Goal: Task Accomplishment & Management: Use online tool/utility

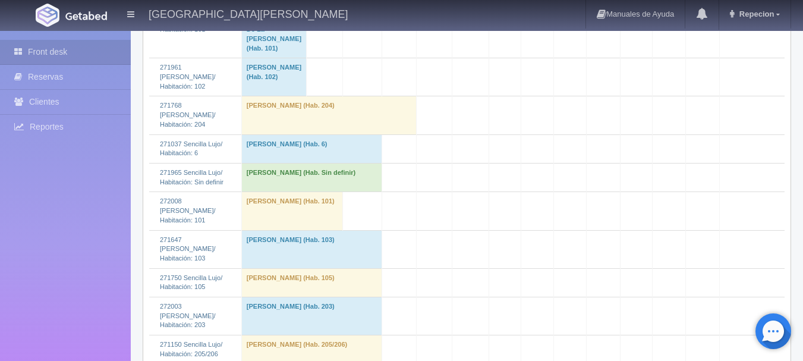
scroll to position [1130, 0]
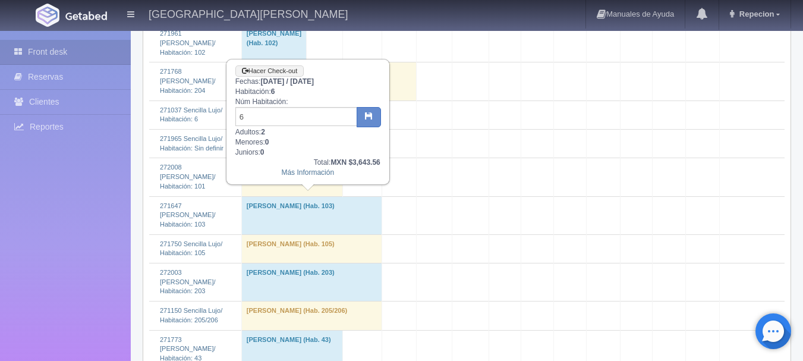
scroll to position [1011, 0]
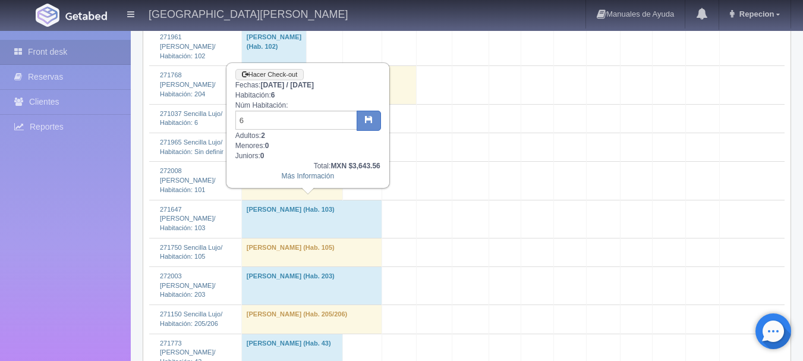
click at [305, 133] on td "Juany Ancira (Hab. 6)" at bounding box center [311, 118] width 141 height 29
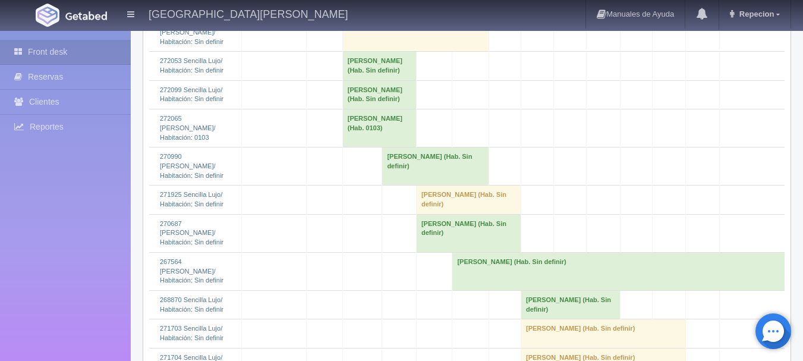
scroll to position [1376, 0]
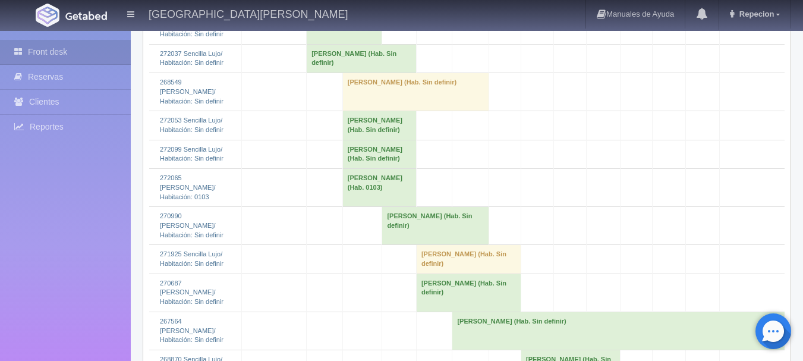
click at [344, 207] on td "Jorge Higareda (Hab. 0103)" at bounding box center [379, 188] width 74 height 38
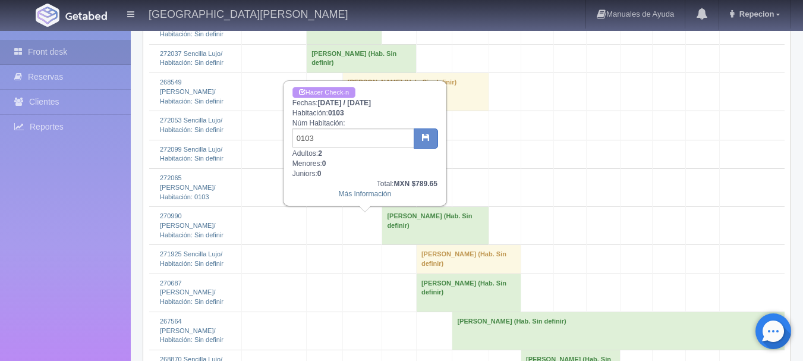
click at [342, 93] on link "Hacer Check-n" at bounding box center [323, 92] width 63 height 11
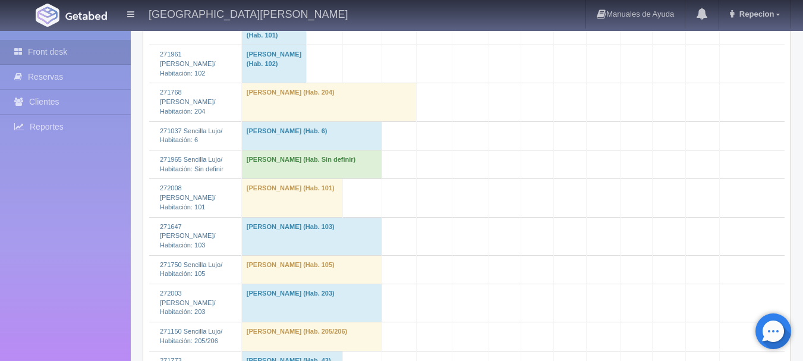
scroll to position [1011, 0]
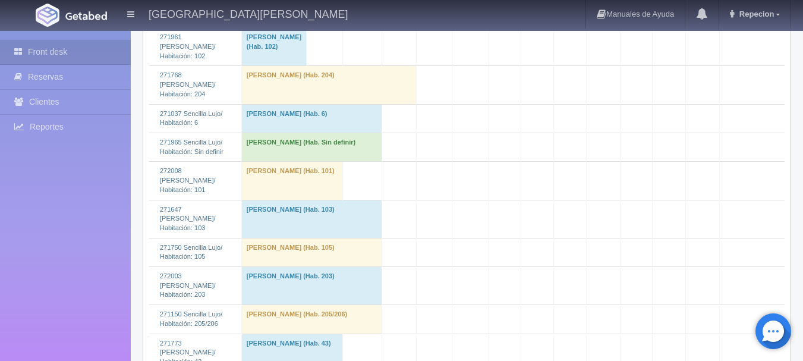
click at [344, 133] on td "Juany Ancira (Hab. 6)" at bounding box center [311, 118] width 141 height 29
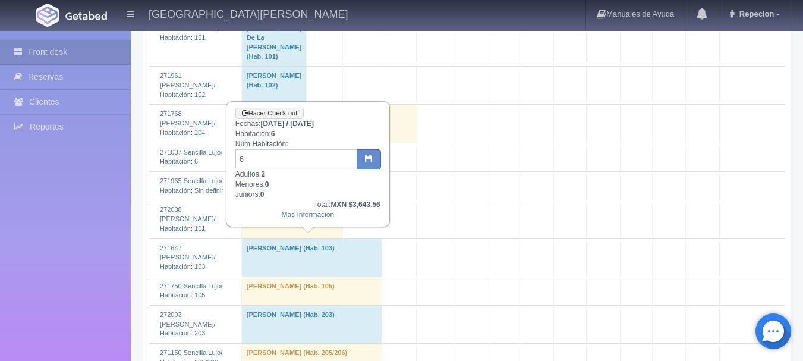
scroll to position [951, 0]
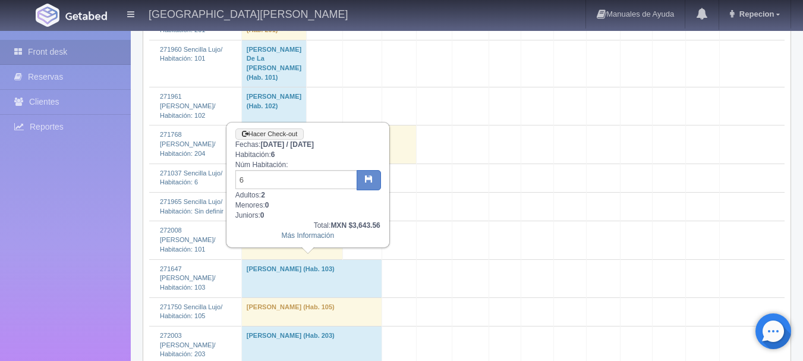
click at [329, 192] on td "Juany Ancira (Hab. 6)" at bounding box center [311, 177] width 141 height 29
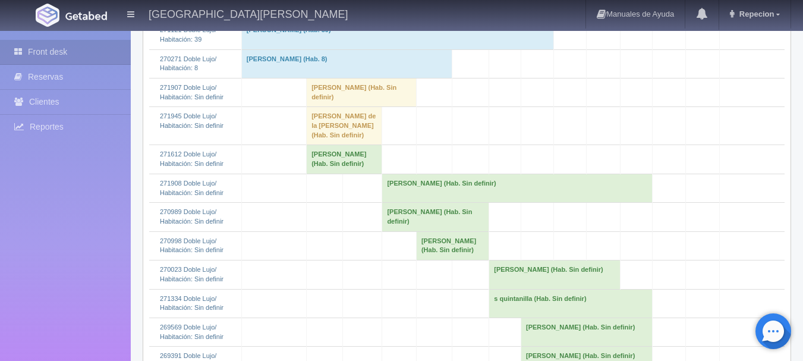
scroll to position [416, 0]
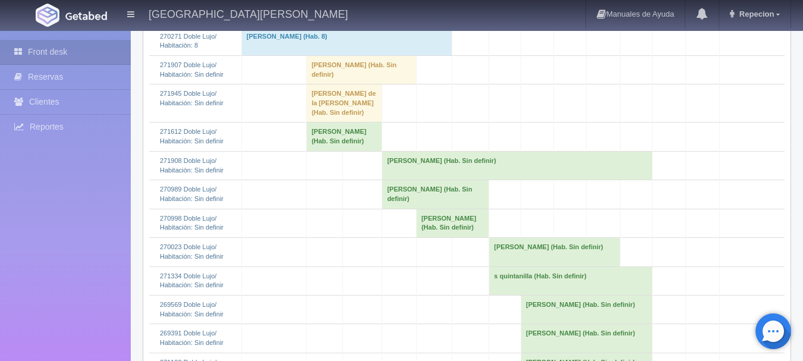
click at [353, 84] on td "Eunice Herrera (Hab. Sin definir)" at bounding box center [362, 69] width 110 height 29
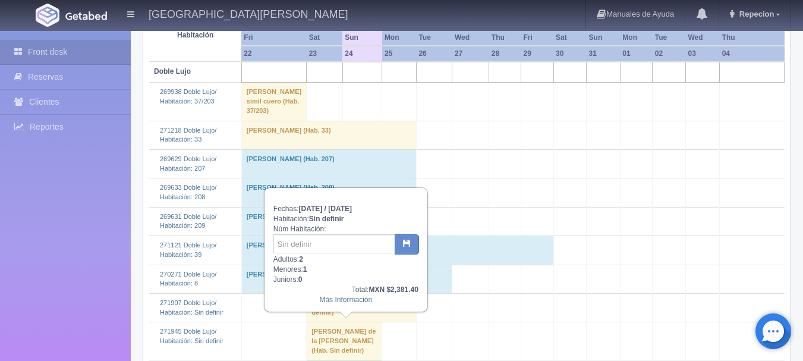
scroll to position [238, 0]
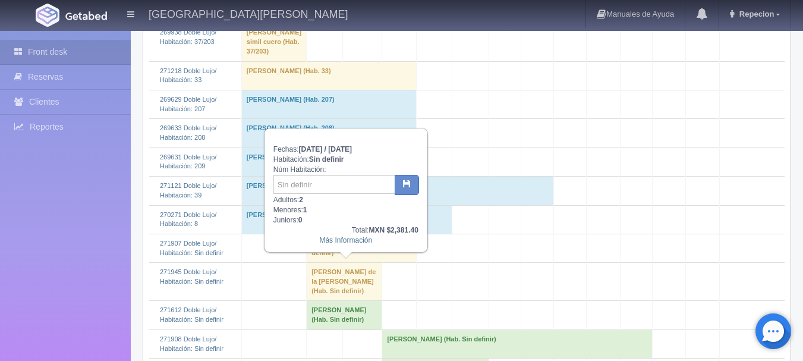
click at [339, 262] on td "Eunice Herrera (Hab. Sin definir)" at bounding box center [362, 248] width 110 height 29
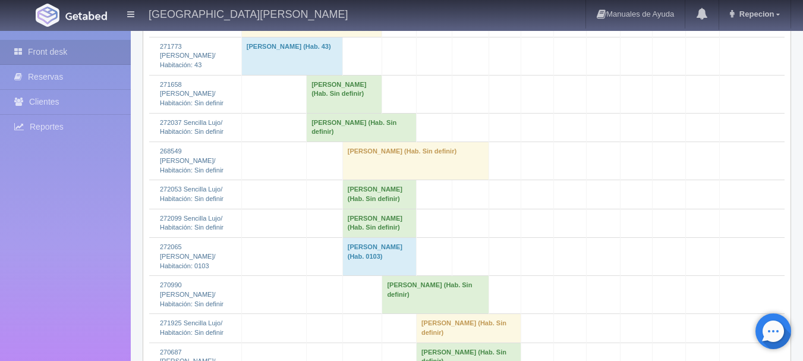
scroll to position [1308, 0]
click at [357, 237] on td "Violeta Peña Rubio (Hab. Sin definir)" at bounding box center [379, 222] width 74 height 29
click at [385, 237] on td "Violeta Peña Rubio (Hab. Sin definir)" at bounding box center [379, 222] width 74 height 29
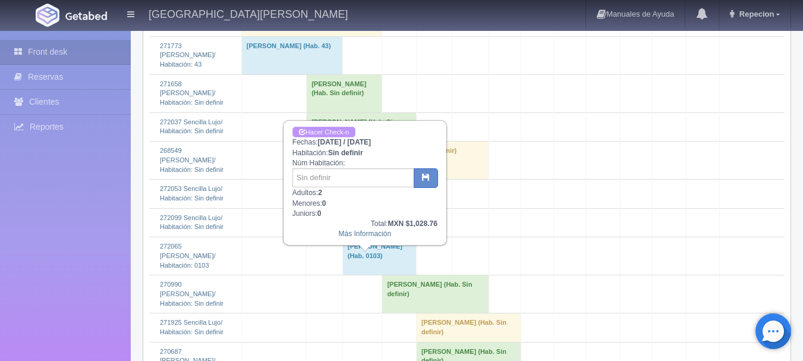
click at [326, 131] on link "Hacer Check-n" at bounding box center [323, 132] width 63 height 11
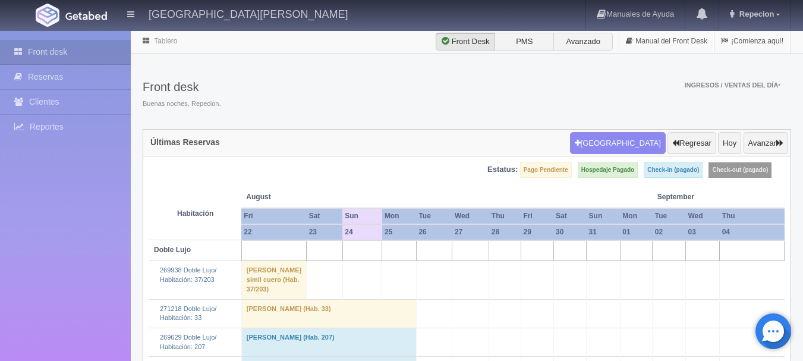
scroll to position [1308, 0]
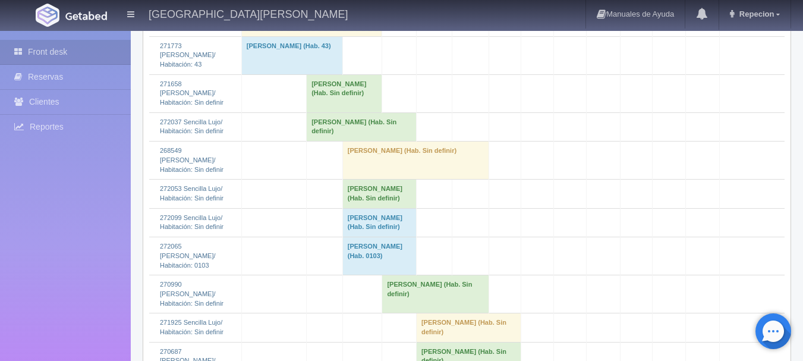
click at [375, 180] on td "Fernando Villegas (Hab. Sin definir)" at bounding box center [415, 160] width 147 height 38
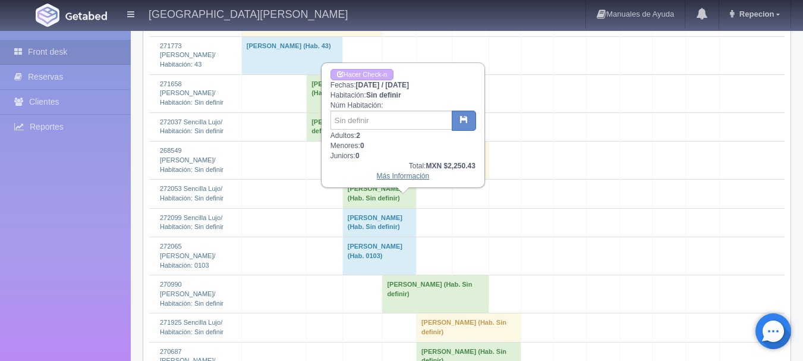
click at [392, 176] on link "Más Información" at bounding box center [402, 176] width 53 height 8
click at [394, 177] on link "Más Información" at bounding box center [402, 176] width 53 height 8
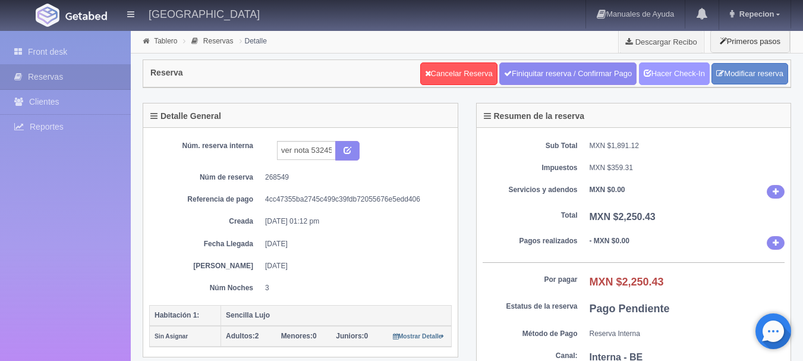
click at [673, 78] on link "Hacer Check-In" at bounding box center [674, 73] width 71 height 23
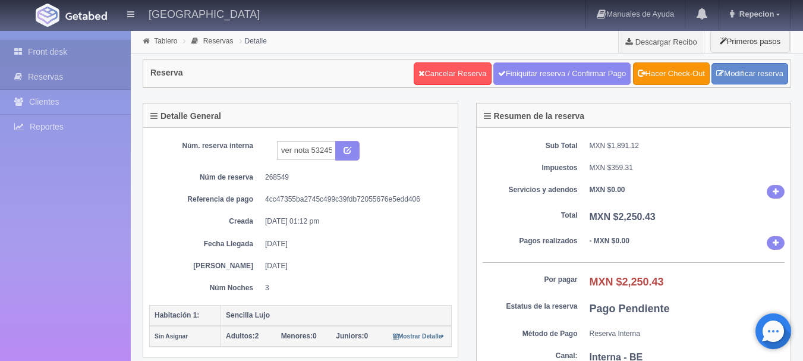
click at [51, 46] on link "Front desk" at bounding box center [65, 52] width 131 height 24
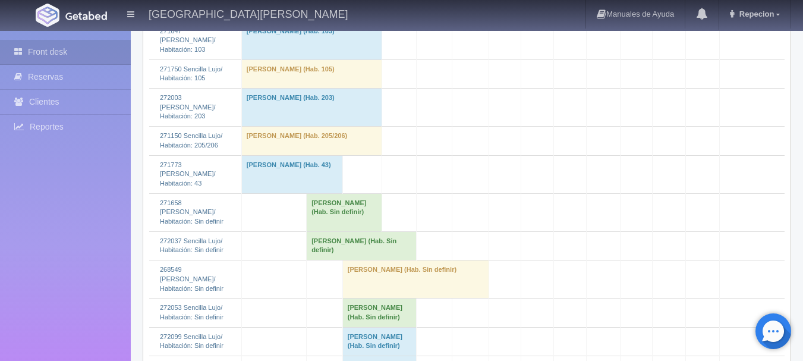
scroll to position [1367, 0]
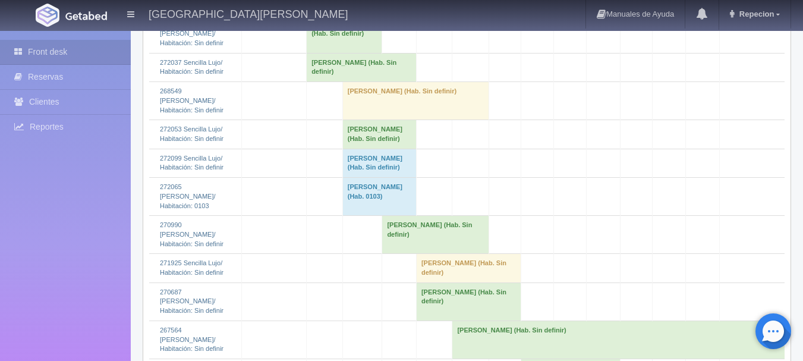
click at [367, 177] on td "Violeta Peña Rubio (Hab. Sin definir)" at bounding box center [379, 163] width 74 height 29
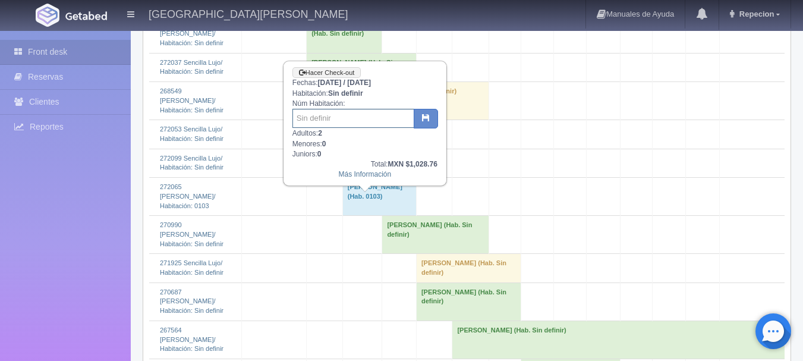
click at [345, 124] on input "text" at bounding box center [353, 118] width 122 height 19
type input "203"
click at [432, 116] on button "button" at bounding box center [426, 119] width 24 height 20
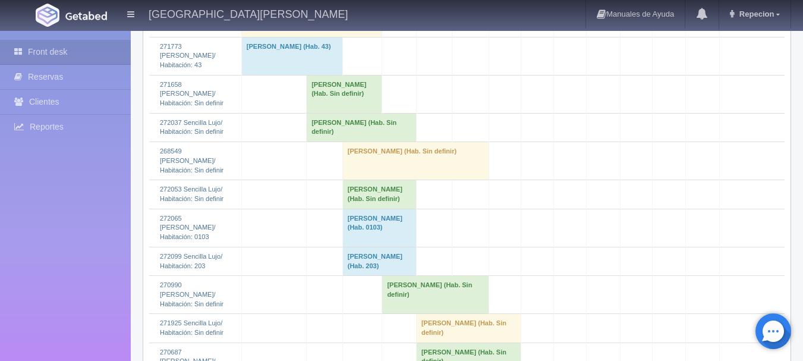
scroll to position [1308, 0]
click at [349, 180] on td "Fernando Villegas (Hab. Sin definir)" at bounding box center [415, 160] width 147 height 38
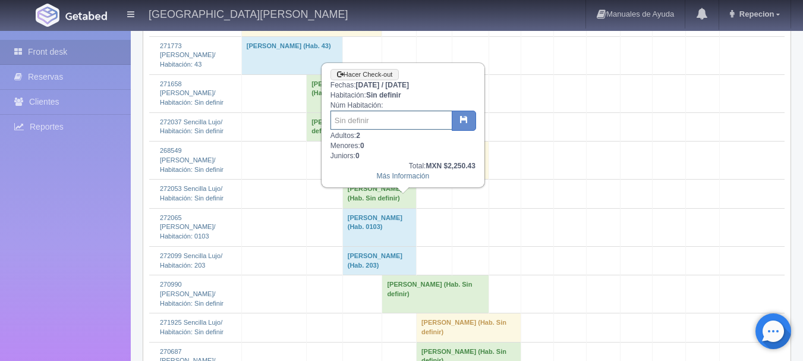
click at [363, 125] on input "text" at bounding box center [392, 120] width 122 height 19
type input "12"
click at [468, 112] on button "button" at bounding box center [464, 121] width 24 height 20
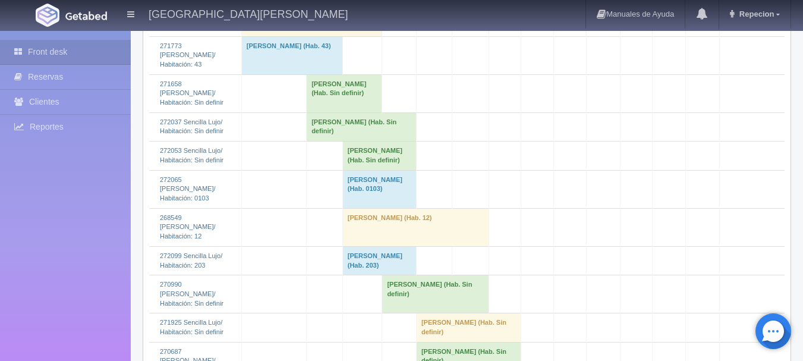
scroll to position [1367, 0]
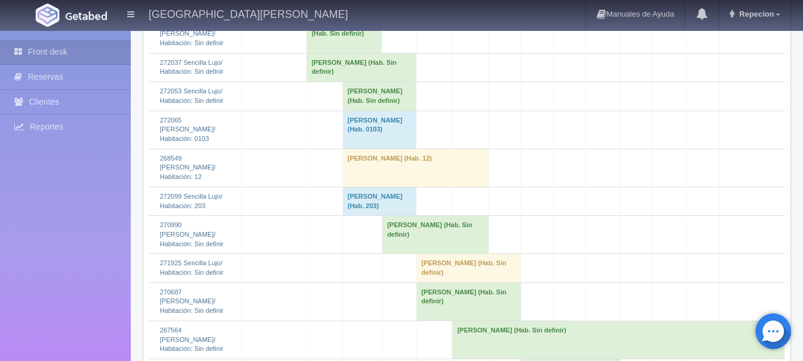
click at [374, 187] on td "Fernando Villegas (Hab. 12)" at bounding box center [415, 168] width 147 height 38
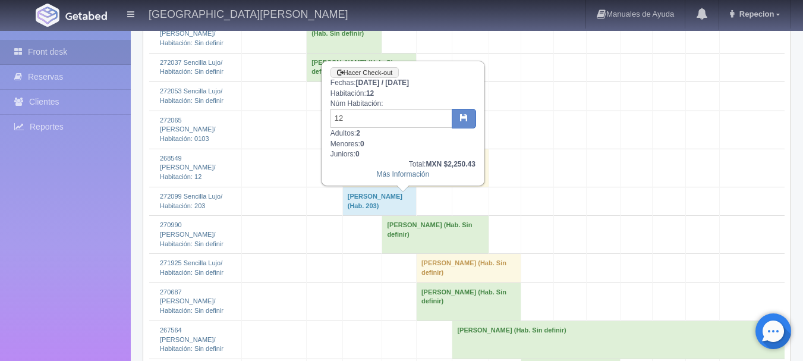
click at [374, 187] on td "Fernando Villegas (Hab. 12)" at bounding box center [415, 168] width 147 height 38
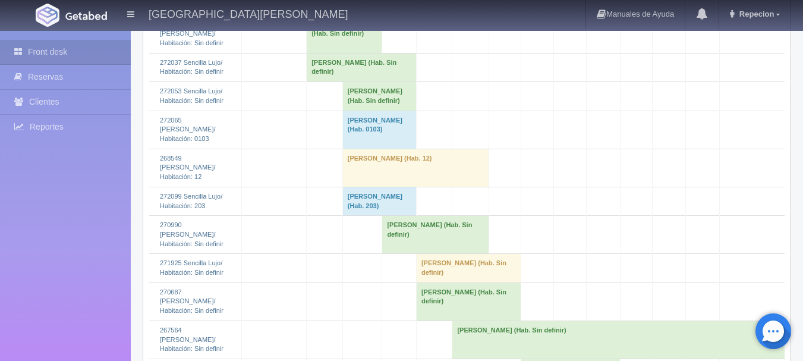
click at [369, 215] on td "Violeta Peña Rubio (Hab. 203)" at bounding box center [379, 201] width 74 height 29
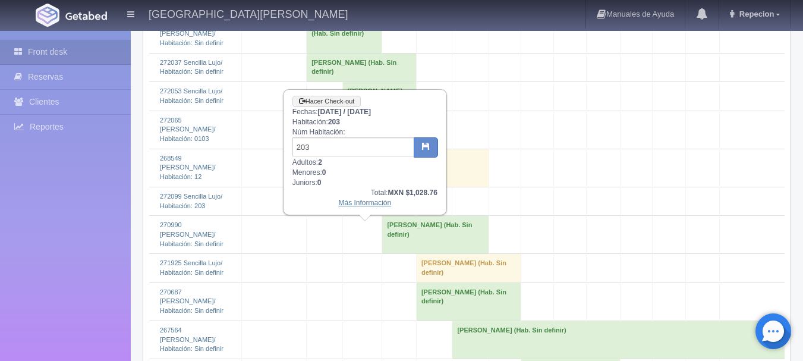
click at [372, 207] on link "Más Información" at bounding box center [364, 203] width 53 height 8
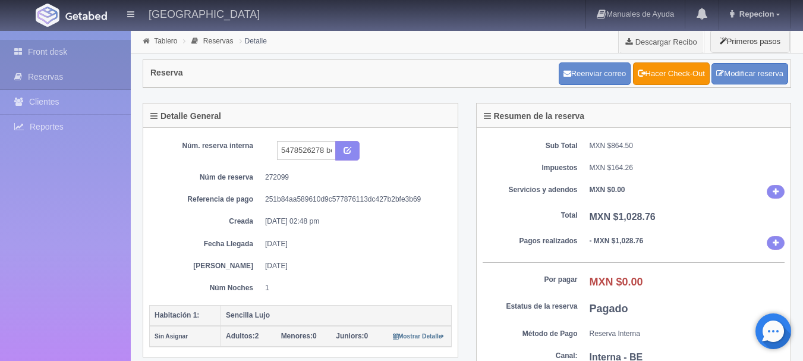
click at [40, 54] on link "Front desk" at bounding box center [65, 52] width 131 height 24
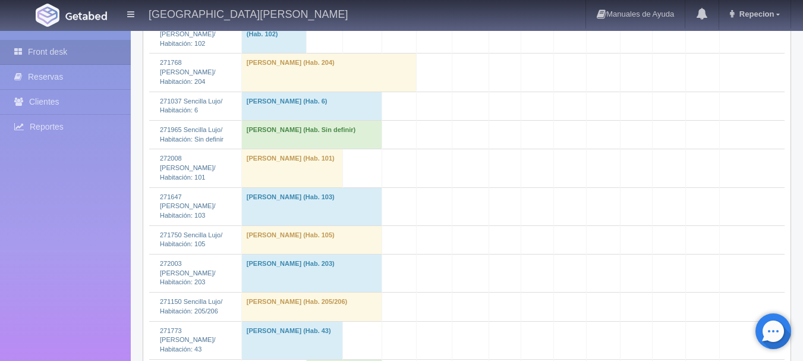
scroll to position [1070, 0]
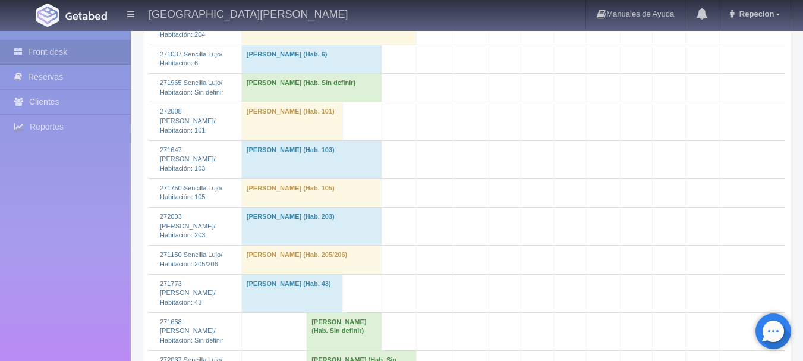
click at [303, 73] on td "[PERSON_NAME] (Hab. 6)" at bounding box center [311, 59] width 141 height 29
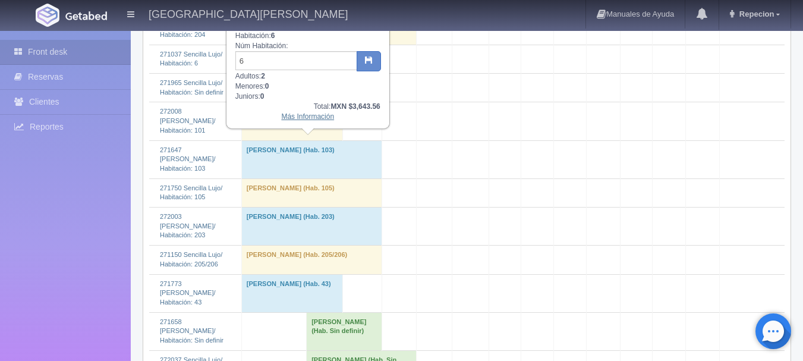
click at [315, 121] on link "Más Información" at bounding box center [307, 116] width 53 height 8
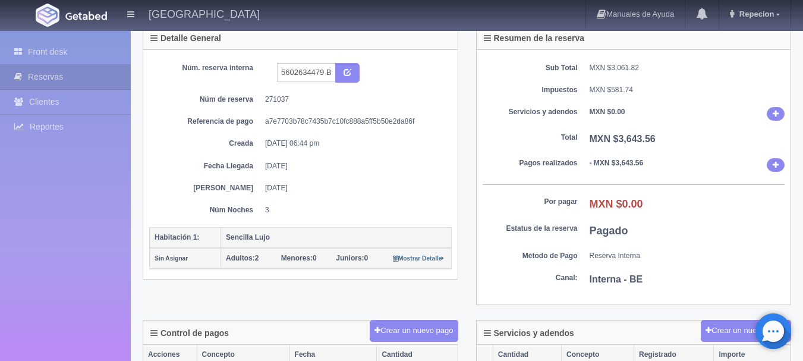
scroll to position [59, 0]
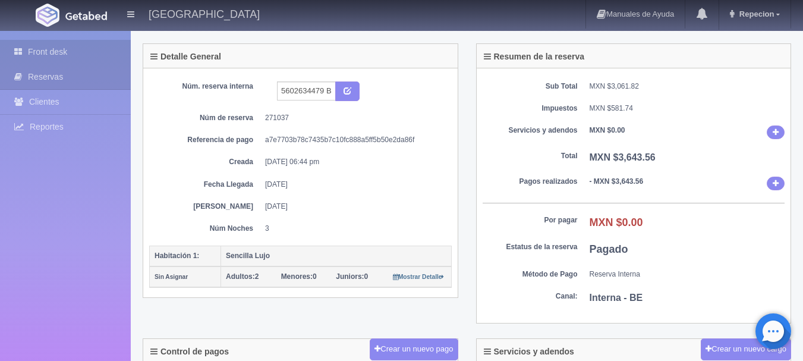
click at [39, 55] on link "Front desk" at bounding box center [65, 52] width 131 height 24
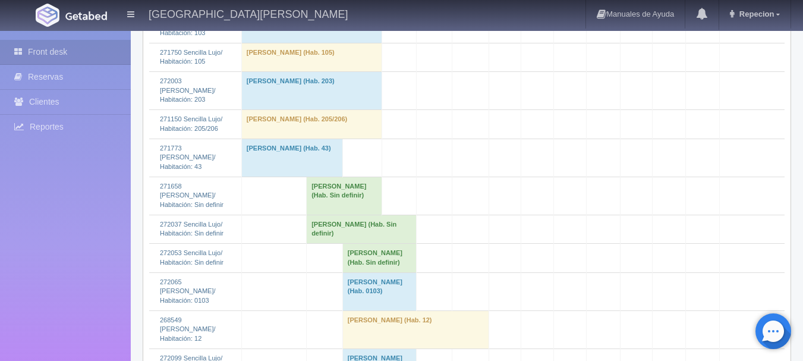
scroll to position [1308, 0]
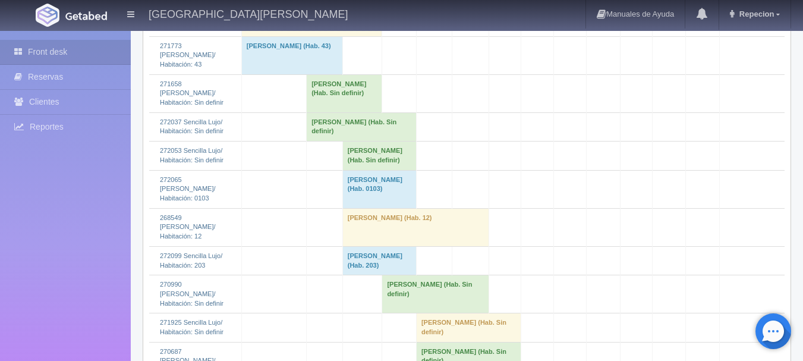
click at [330, 141] on td "Blake Morris (Hab. Sin definir)" at bounding box center [362, 126] width 110 height 29
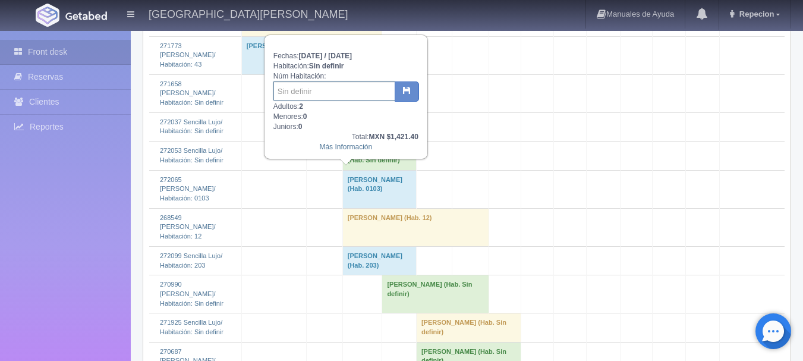
click at [332, 97] on input "text" at bounding box center [334, 90] width 122 height 19
type input "43"
click at [403, 92] on icon "button" at bounding box center [407, 90] width 8 height 8
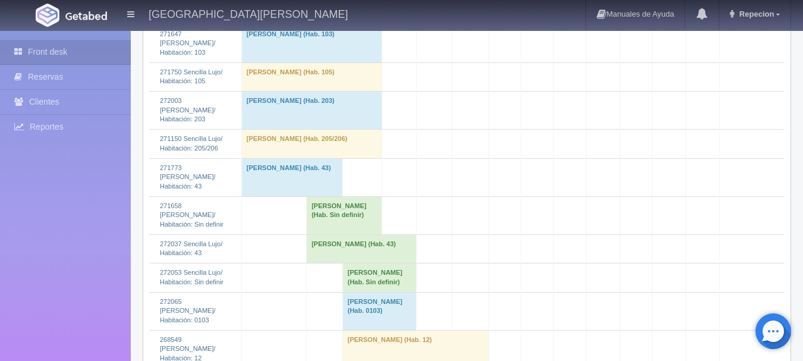
scroll to position [1189, 0]
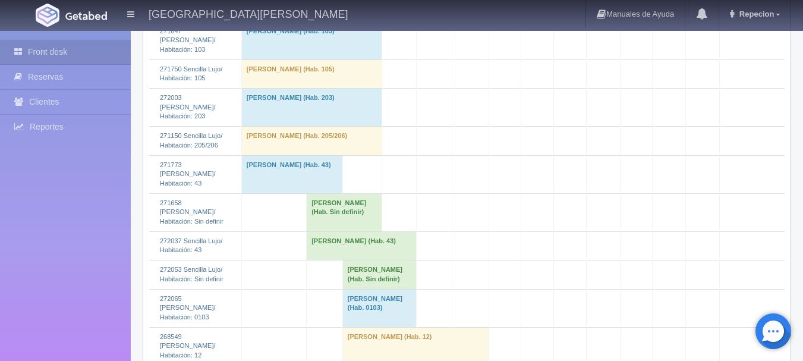
click at [329, 260] on td "Blake Morris (Hab. 43)" at bounding box center [362, 245] width 110 height 29
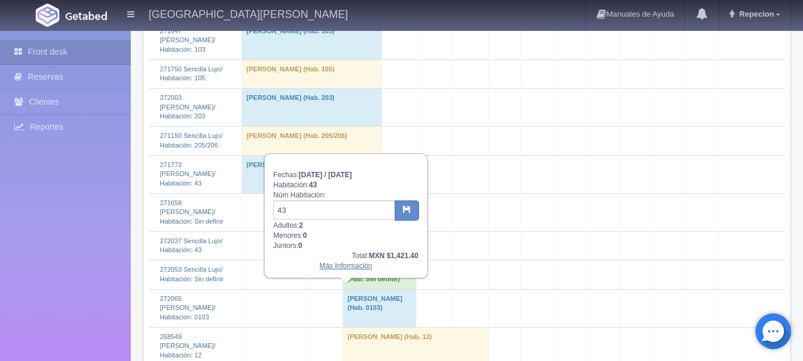
click at [341, 270] on link "Más Información" at bounding box center [345, 266] width 53 height 8
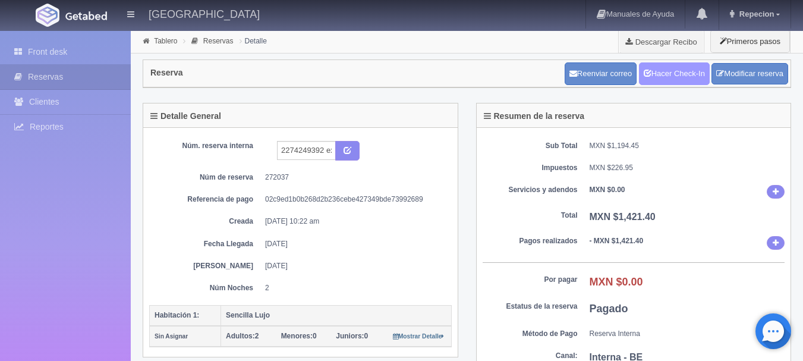
click at [672, 73] on link "Hacer Check-In" at bounding box center [674, 73] width 71 height 23
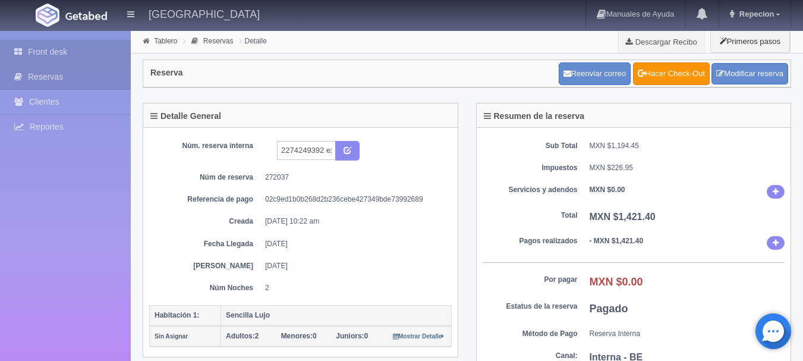
click at [56, 54] on link "Front desk" at bounding box center [65, 52] width 131 height 24
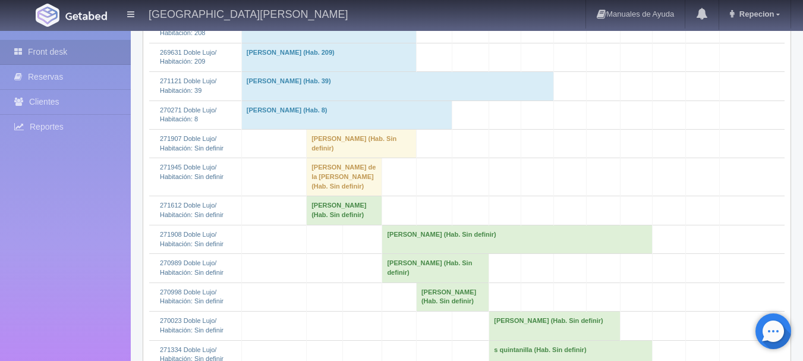
scroll to position [357, 0]
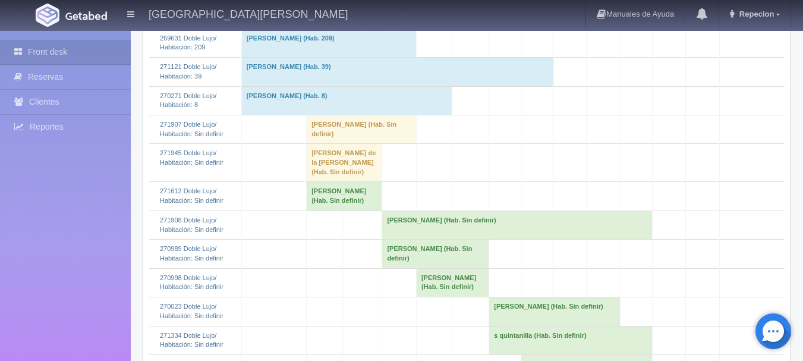
click at [313, 143] on td "[PERSON_NAME] (Hab. Sin definir)" at bounding box center [362, 129] width 110 height 29
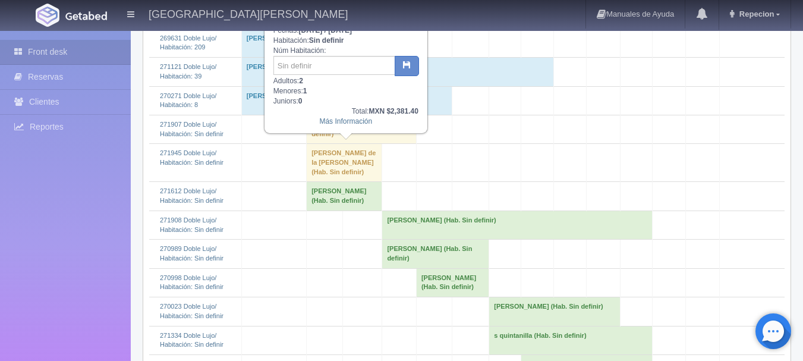
click at [313, 143] on td "[PERSON_NAME] (Hab. Sin definir)" at bounding box center [362, 129] width 110 height 29
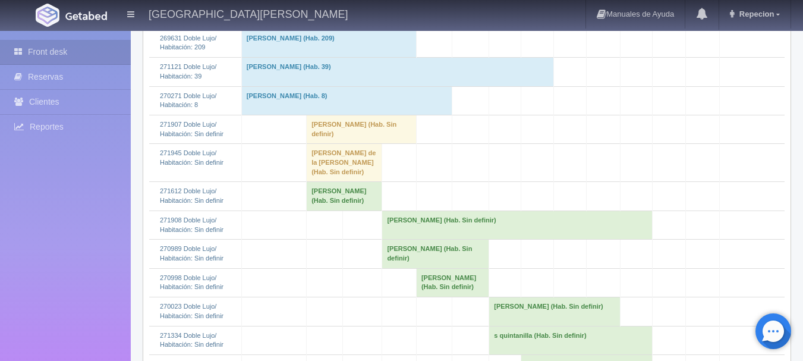
click at [325, 143] on td "[PERSON_NAME] (Hab. Sin definir)" at bounding box center [362, 129] width 110 height 29
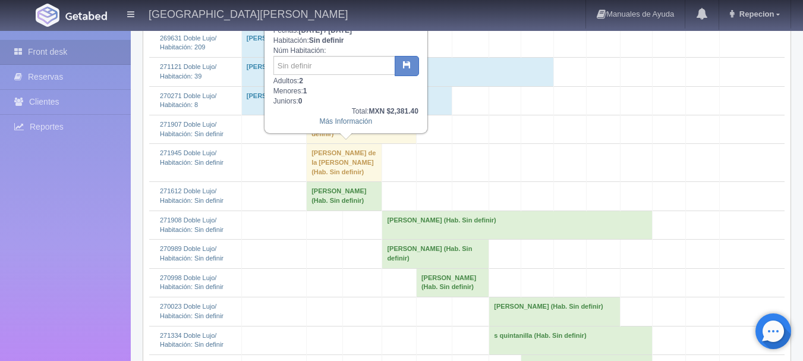
scroll to position [297, 0]
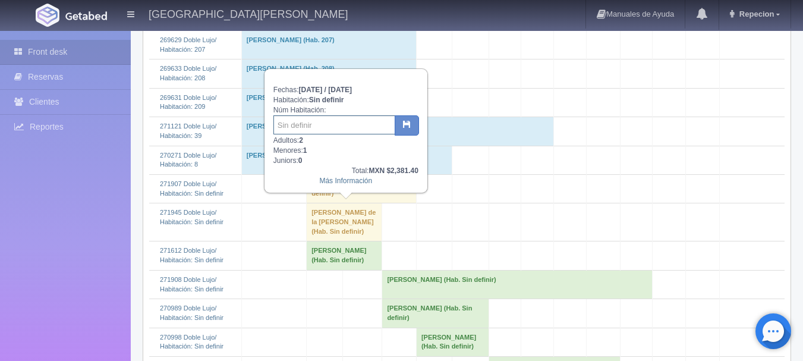
click at [326, 129] on input "text" at bounding box center [334, 124] width 122 height 19
type input "21"
click at [404, 124] on icon "button" at bounding box center [407, 124] width 8 height 8
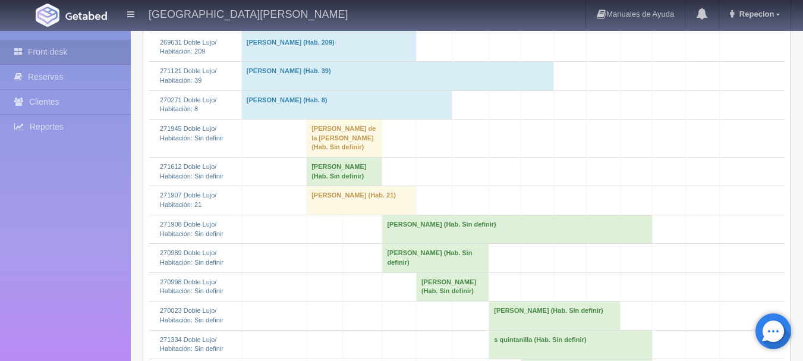
scroll to position [357, 0]
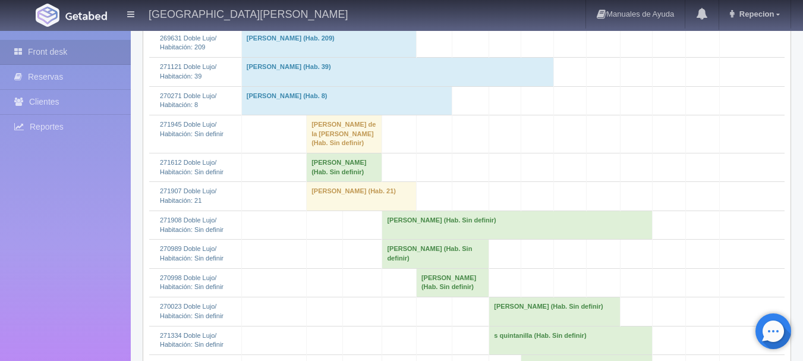
click at [317, 153] on td "[PERSON_NAME] de la [PERSON_NAME] (Hab. Sin definir)" at bounding box center [344, 134] width 75 height 38
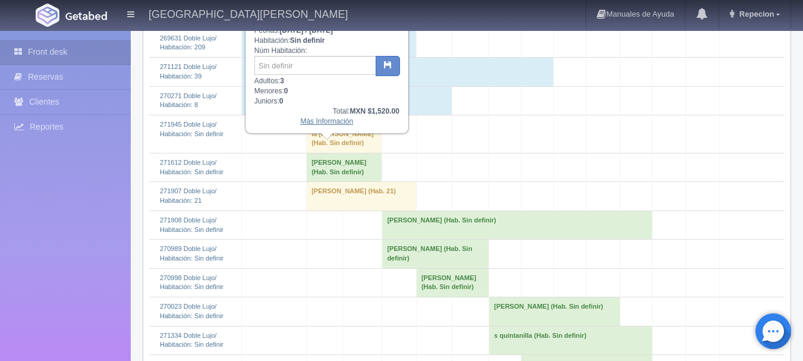
click at [322, 124] on link "Más Información" at bounding box center [326, 121] width 53 height 8
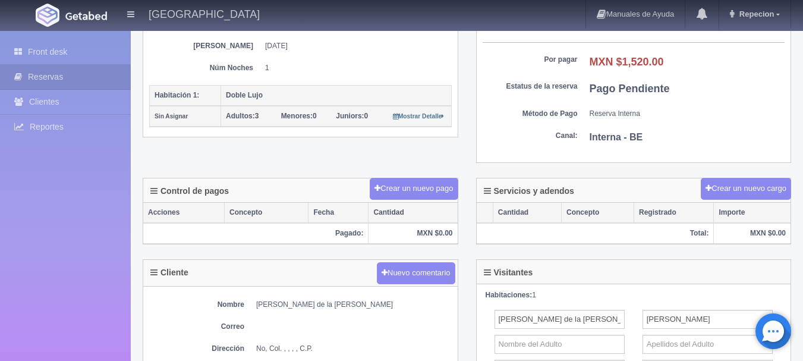
scroll to position [458, 0]
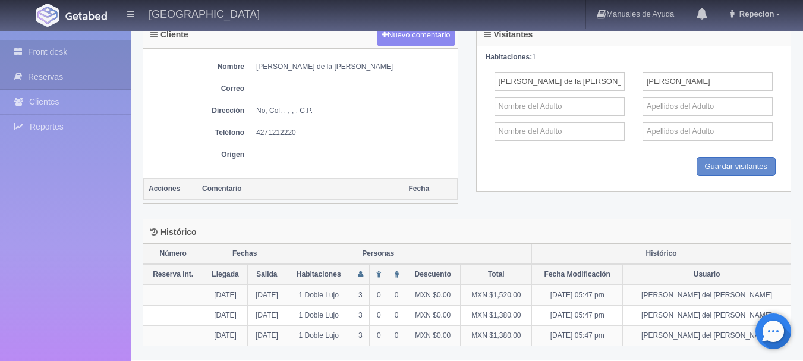
click at [59, 53] on link "Front desk" at bounding box center [65, 52] width 131 height 24
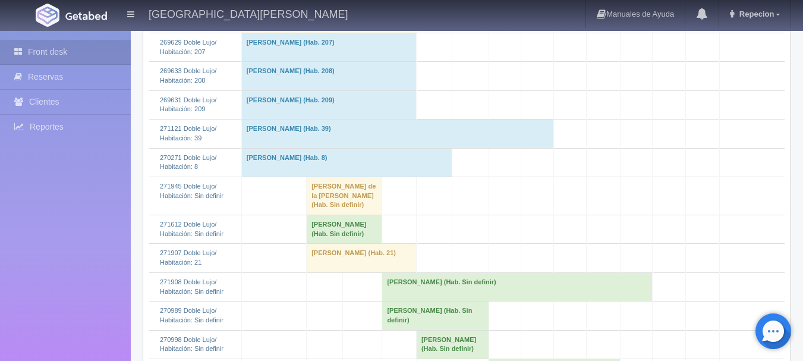
scroll to position [297, 0]
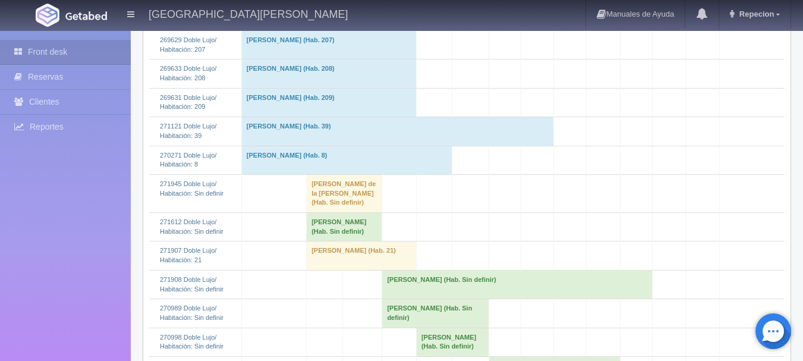
click at [335, 241] on td "[PERSON_NAME] (Hab. Sin definir)" at bounding box center [344, 227] width 75 height 29
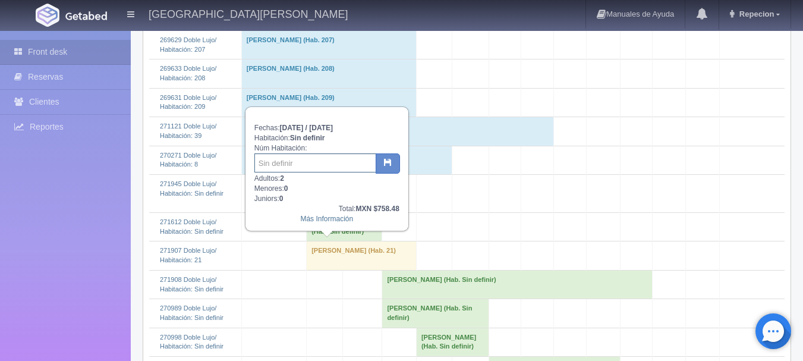
click at [314, 163] on input "text" at bounding box center [315, 162] width 122 height 19
type input "218"
click at [379, 165] on button "button" at bounding box center [388, 163] width 24 height 20
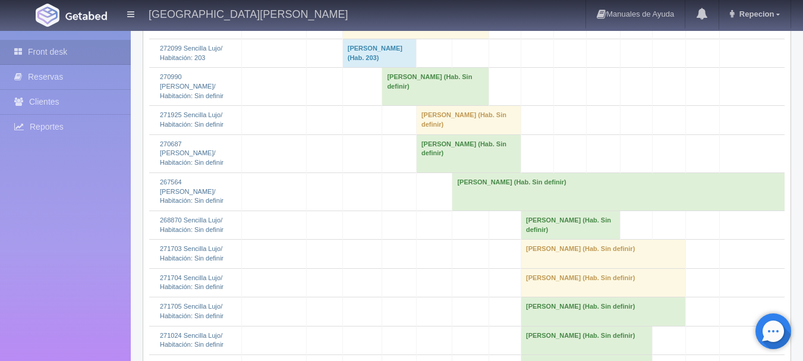
scroll to position [1495, 0]
